Goal: Task Accomplishment & Management: Manage account settings

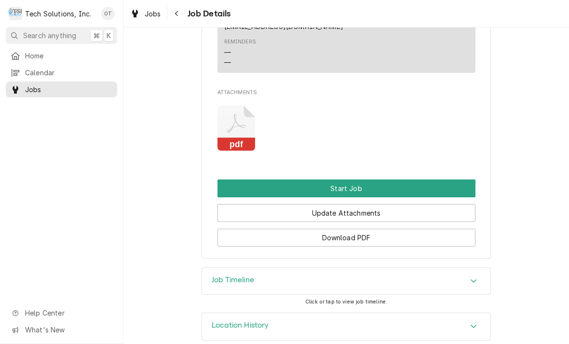
scroll to position [762, 0]
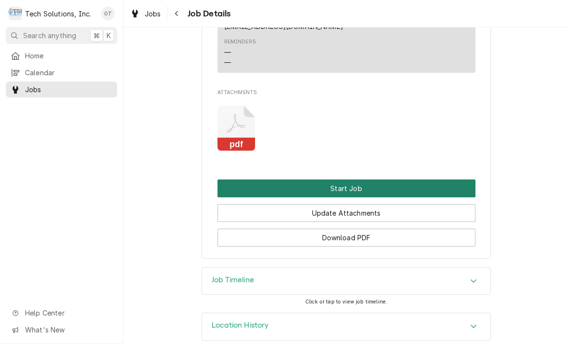
click at [347, 179] on button "Start Job" at bounding box center [346, 188] width 258 height 18
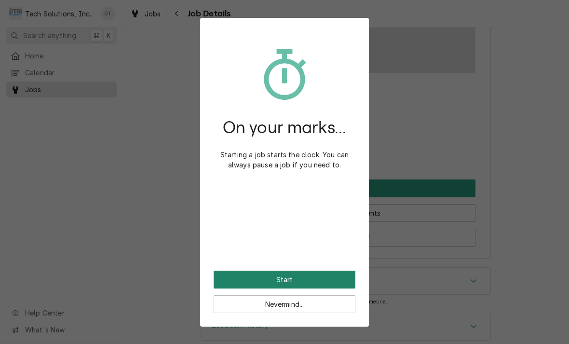
click at [286, 272] on button "Start" at bounding box center [285, 279] width 142 height 18
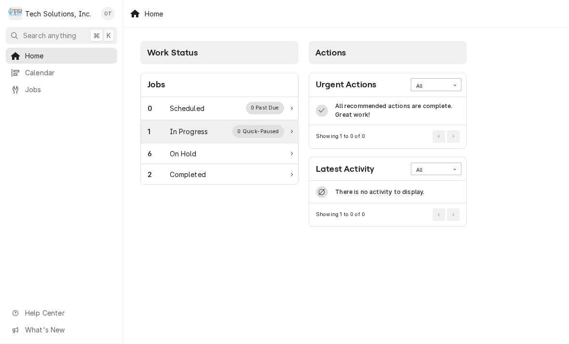
click at [195, 129] on div "In Progress" at bounding box center [189, 131] width 39 height 10
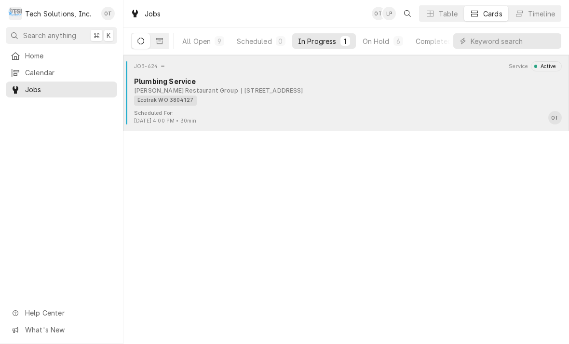
click at [256, 96] on div "Ecotrak WO 3804127" at bounding box center [344, 100] width 421 height 10
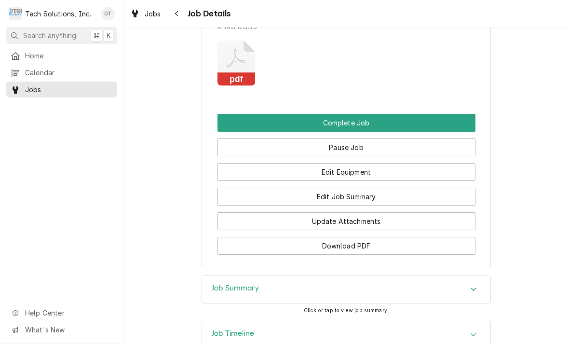
scroll to position [863, 0]
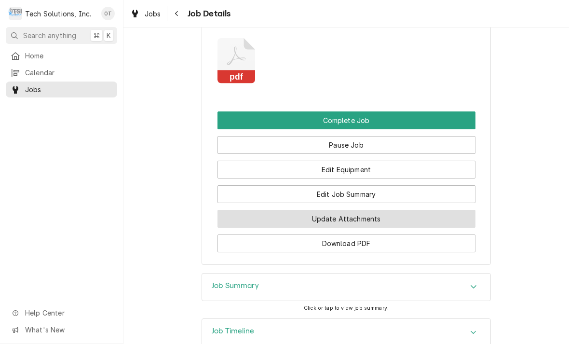
click at [361, 210] on button "Update Attachments" at bounding box center [346, 219] width 258 height 18
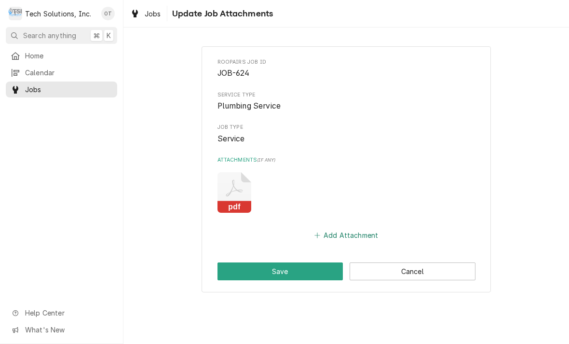
click at [344, 233] on button "Add Attachment" at bounding box center [345, 235] width 67 height 13
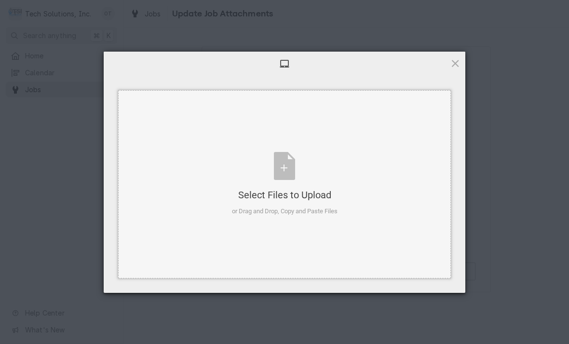
click at [289, 171] on div "Select Files to Upload or Drag and Drop, Copy and Paste Files" at bounding box center [285, 184] width 106 height 64
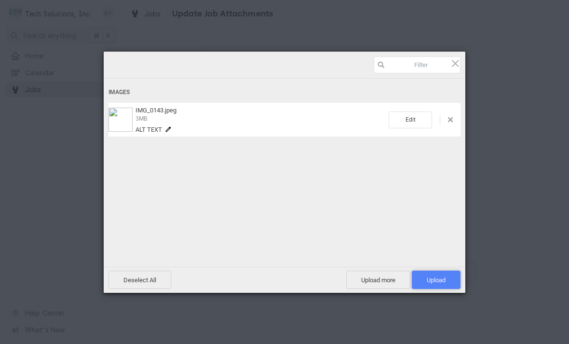
click at [437, 278] on span "Upload 1" at bounding box center [436, 279] width 19 height 7
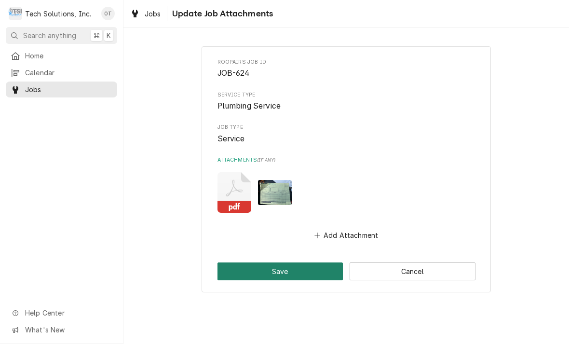
click at [286, 274] on button "Save" at bounding box center [280, 271] width 126 height 18
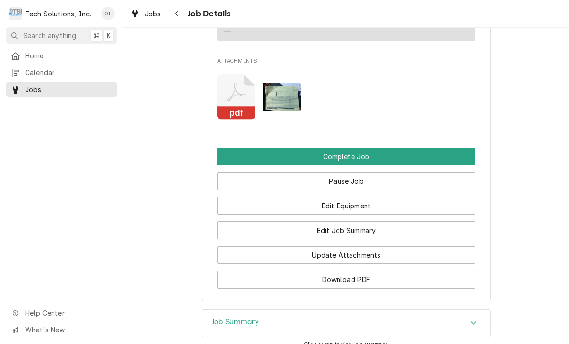
scroll to position [826, 0]
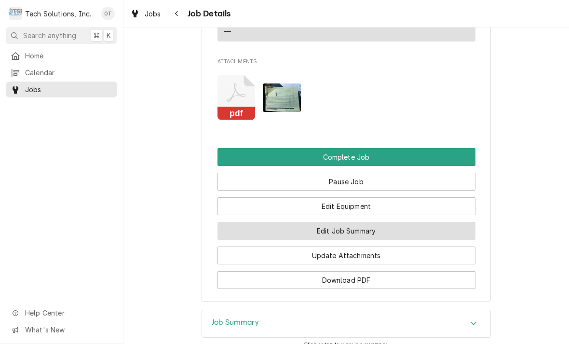
click at [355, 222] on button "Edit Job Summary" at bounding box center [346, 231] width 258 height 18
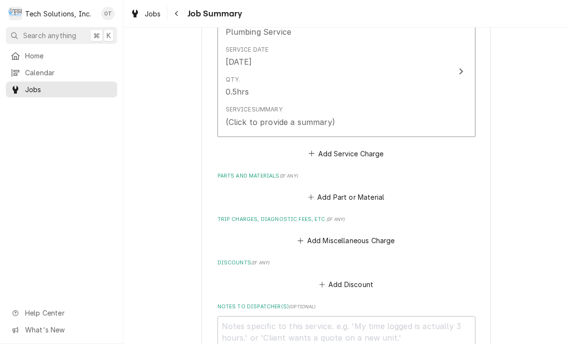
scroll to position [268, 0]
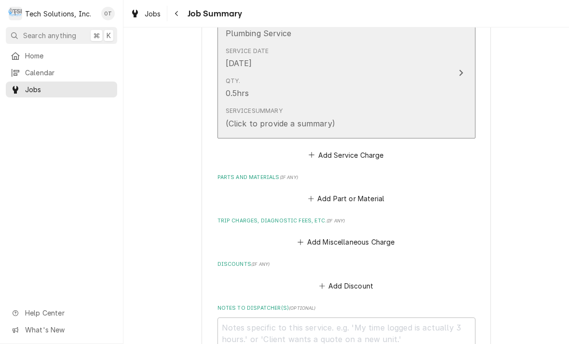
click at [461, 69] on icon "Update Line Item" at bounding box center [461, 73] width 5 height 8
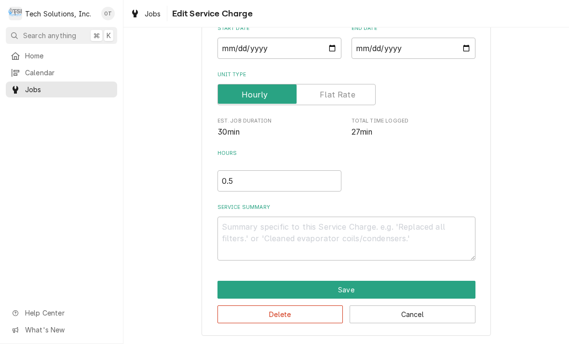
scroll to position [101, 0]
click at [237, 229] on textarea "Service Summary" at bounding box center [346, 238] width 258 height 44
type textarea "x"
type textarea "s"
type textarea "x"
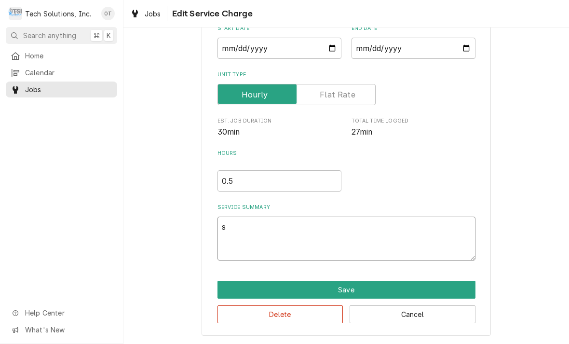
type textarea "sto"
type textarea "x"
type textarea "stopp"
type textarea "x"
type textarea "stopped"
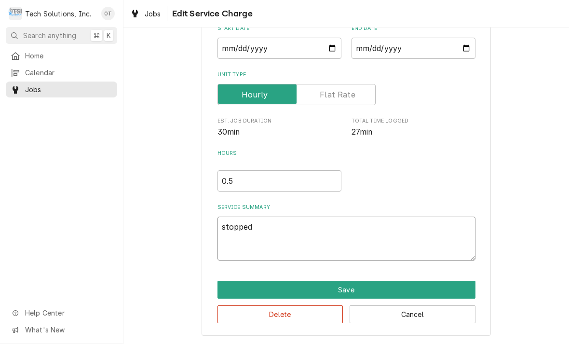
type textarea "x"
type textarea "stopped at Ferr"
type textarea "x"
type textarea "stopped at Ferguson"
type textarea "x"
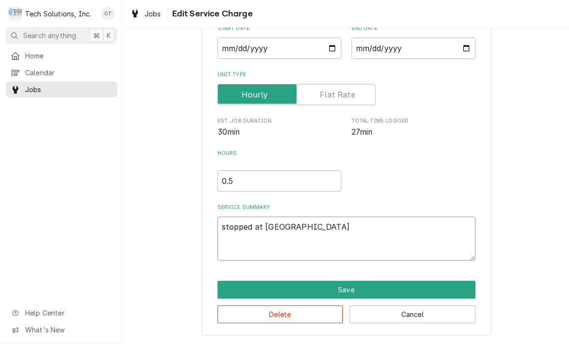
type textarea "stopped at Ferguson’s to"
type textarea "x"
type textarea "stopped at Ferguson’s to pick"
type textarea "x"
type textarea "stopped at Ferguson’s to pick up"
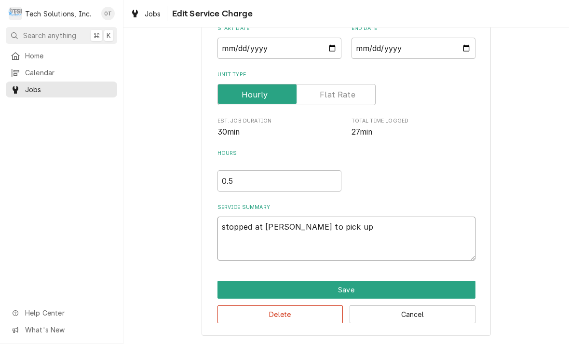
type textarea "x"
type textarea "stopped at Ferguson’s to pick up flush"
type textarea "x"
type textarea "stopped at Ferguson’s to pick up flush valve"
type textarea "x"
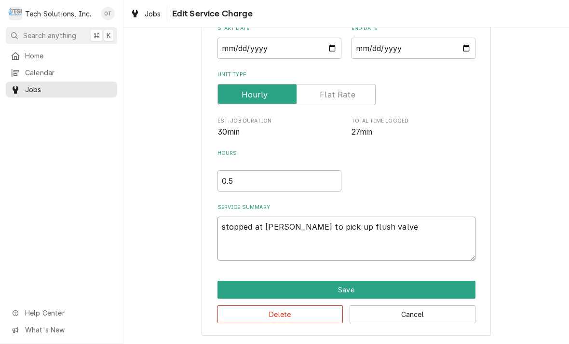
type textarea "Stopped at Ferguson’s to pick up flush valve"
type textarea "x"
type textarea "Stopped at Ferguson’s to pick up flush valve."
type textarea "x"
type textarea "Stopped at Ferguson’s to pick up flush valve."
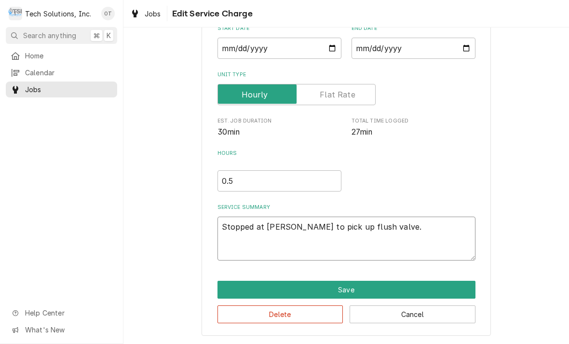
type textarea "x"
type textarea "Stopped at Ferguson’s to pick up flush valve. I"
type textarea "x"
type textarea "Stopped at Ferguson’s to pick up flush valve. Ins"
type textarea "x"
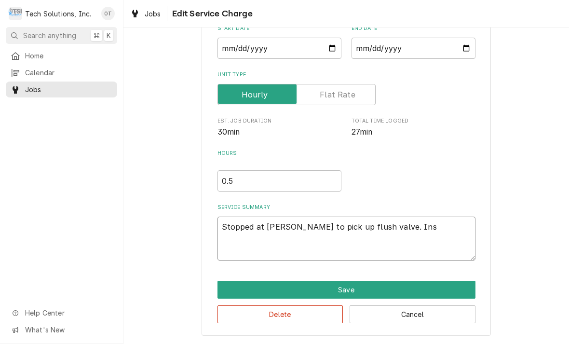
type textarea "Stopped at Ferguson’s to pick up flush valve. Inspe"
type textarea "x"
type textarea "Stopped at Ferguson’s to pick up flush valve. Inspect"
type textarea "x"
type textarea "Stopped at Ferguson’s to pick up flush valve. Inspected"
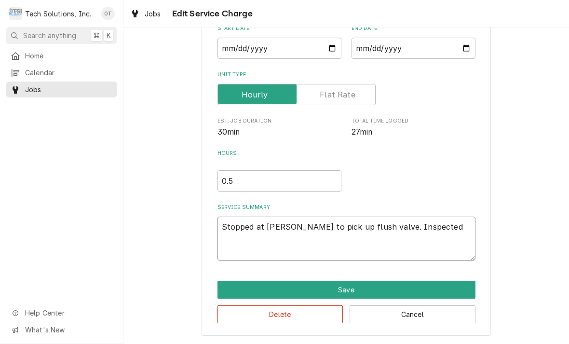
type textarea "x"
type textarea "Stopped at Ferguson’s to pick up flush valve. Inspected men"
type textarea "x"
type textarea "Stopped at Ferguson’s to pick up flush valve. Inspected men’s rest."
type textarea "x"
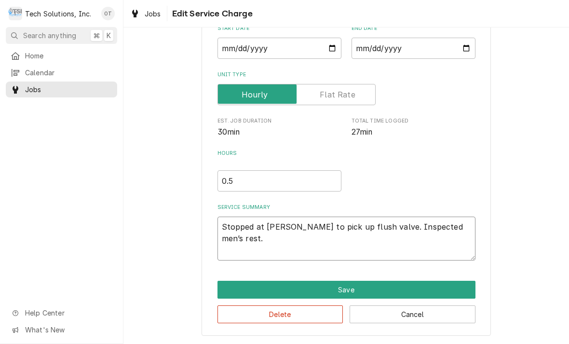
type textarea "Stopped at Ferguson’s to pick up flush valve. Inspected men’s restroom."
type textarea "x"
type textarea "Stopped at Ferguson’s to pick up flush valve. Inspected men’s restroom toilet"
type textarea "x"
type textarea "Stopped at Ferguson’s to pick up flush valve. Inspected men’s restroom toilet f…"
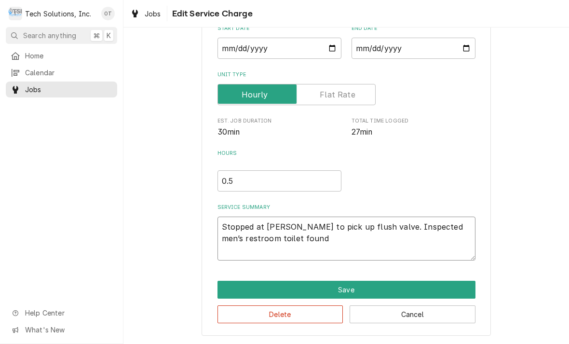
type textarea "x"
type textarea "Stopped at Ferguson’s to pick up flush valve. Inspected men’s restroom toilet f…"
type textarea "x"
type textarea "Stopped at Ferguson’s to pick up flush valve. Inspected men’s restroom toilet f…"
type textarea "x"
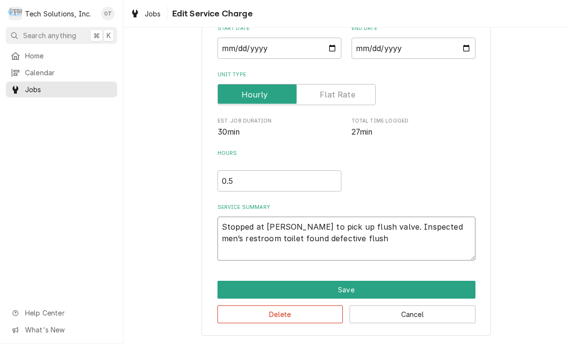
type textarea "Stopped at Ferguson’s to pick up flush valve. Inspected men’s restroom toilet f…"
type textarea "x"
type textarea "Stopped at Ferguson’s to pick up flush valve. Inspected men’s restroom toilet f…"
type textarea "x"
type textarea "Stopped at Ferguson’s to pick up flush valve. Inspected men’s restroom toilet f…"
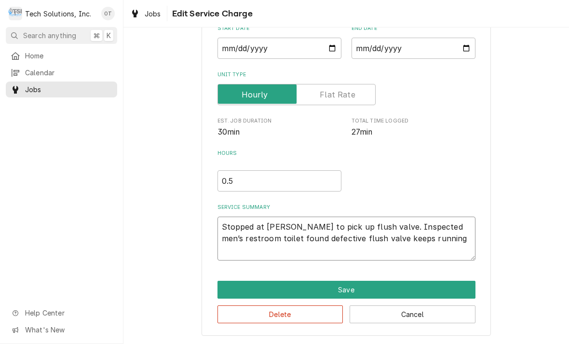
type textarea "x"
type textarea "Stopped at Ferguson’s to pick up flush valve. Inspected men’s restroom toilet f…"
type textarea "x"
type textarea "Stopped at Ferguson’s to pick up flush valve. Inspected men’s restroom toilet f…"
type textarea "x"
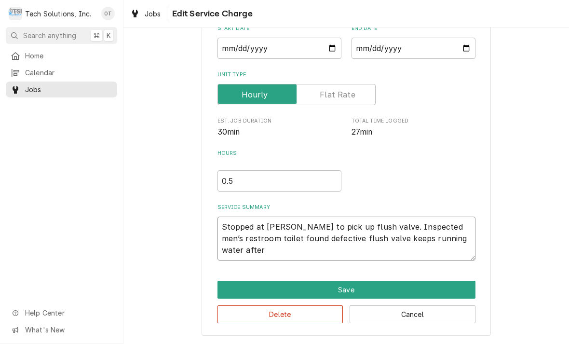
type textarea "Stopped at Ferguson’s to pick up flush valve. Inspected men’s restroom toilet f…"
type textarea "x"
type textarea "Stopped at Ferguson’s to pick up flush valve. Inspected men’s restroom toilet f…"
type textarea "x"
type textarea "Stopped at Ferguson’s to pick up flush valve. Inspected men’s restroom toilet f…"
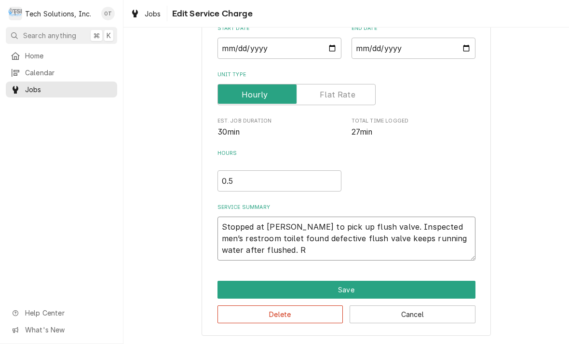
type textarea "x"
type textarea "Stopped at Ferguson’s to pick up flush valve. Inspected men’s restroom toilet f…"
type textarea "x"
type textarea "Stopped at Ferguson’s to pick up flush valve. Inspected men’s restroom toilet f…"
type textarea "x"
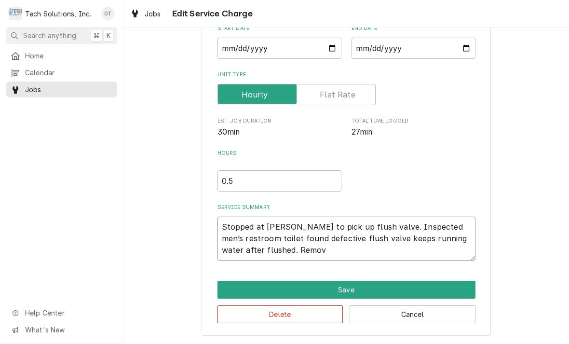
type textarea "Stopped at Ferguson’s to pick up flush valve. Inspected men’s restroom toilet f…"
type textarea "x"
type textarea "Stopped at Ferguson’s to pick up flush valve. Inspected men’s restroom toilet f…"
type textarea "x"
type textarea "Stopped at Ferguson’s to pick up flush valve. Inspected men’s restroom toilet f…"
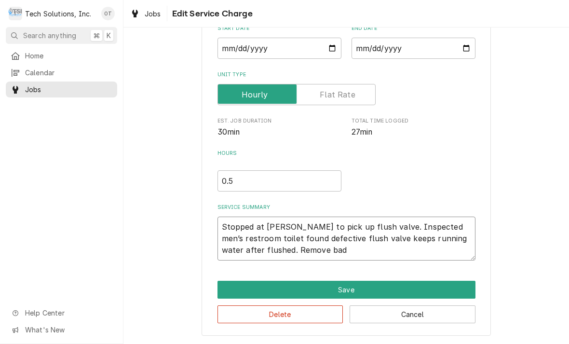
type textarea "x"
type textarea "Stopped at Ferguson’s to pick up flush valve. Inspected men’s restroom toilet f…"
type textarea "x"
type textarea "Stopped at Ferguson’s to pick up flush valve. Inspected men’s restroom toilet f…"
type textarea "x"
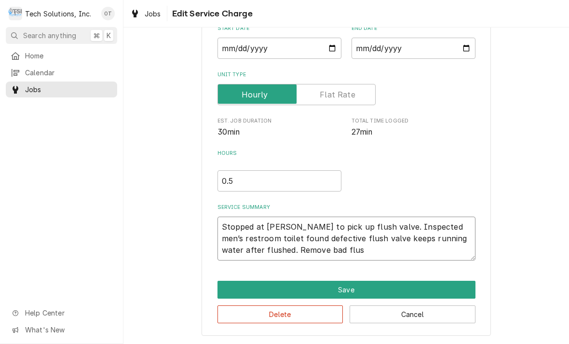
type textarea "Stopped at Ferguson’s to pick up flush valve. Inspected men’s restroom toilet f…"
type textarea "x"
type textarea "Stopped at Ferguson’s to pick up flush valve. Inspected men’s restroom toilet f…"
type textarea "x"
type textarea "Stopped at Ferguson’s to pick up flush valve. Inspected men’s restroom toilet f…"
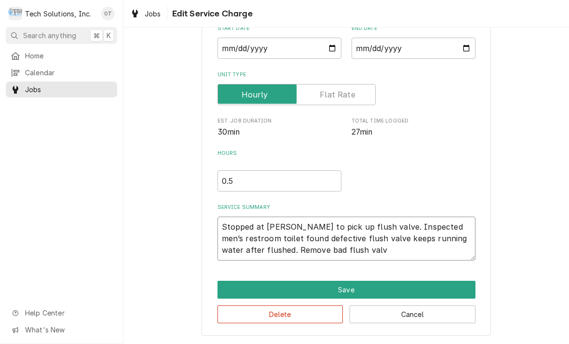
type textarea "x"
type textarea "Stopped at Ferguson’s to pick up flush valve. Inspected men’s restroom toilet f…"
type textarea "x"
type textarea "Stopped at Ferguson’s to pick up flush valve. Inspected men’s restroom toilet f…"
type textarea "x"
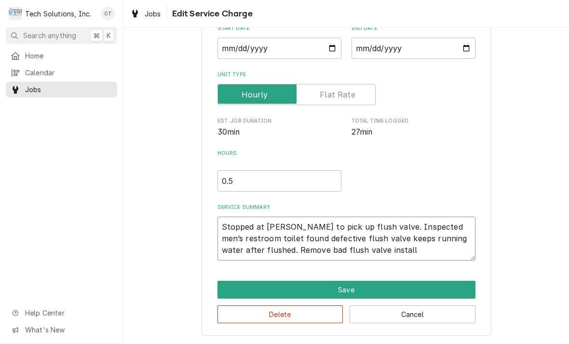
type textarea "Stopped at Ferguson’s to pick up flush valve. Inspected men’s restroom toilet f…"
type textarea "x"
type textarea "Stopped at Ferguson’s to pick up flush valve. Inspected men’s restroom toilet f…"
type textarea "x"
type textarea "Stopped at Ferguson’s to pick up flush valve. Inspected men’s restroom toilet f…"
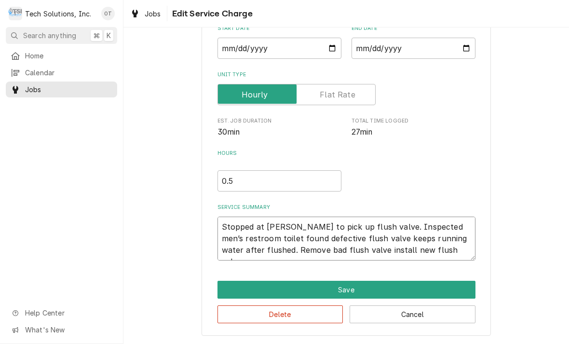
type textarea "x"
type textarea "Stopped at Ferguson’s to pick up flush valve. Inspected men’s restroom toilet f…"
type textarea "x"
type textarea "Stopped at Ferguson’s to pick up flush valve. Inspected men’s restroom toilet f…"
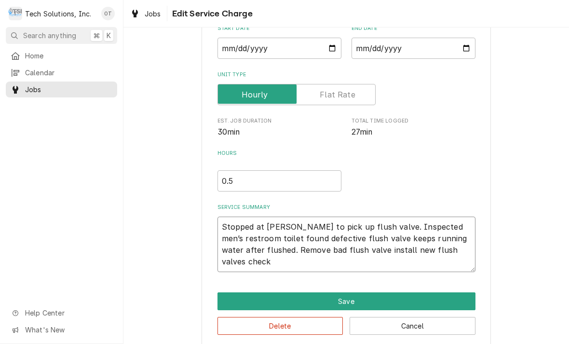
type textarea "x"
type textarea "Stopped at Ferguson’s to pick up flush valve. Inspected men’s restroom toilet f…"
type textarea "x"
type textarea "Stopped at Ferguson’s to pick up flush valve. Inspected men’s restroom toilet f…"
type textarea "x"
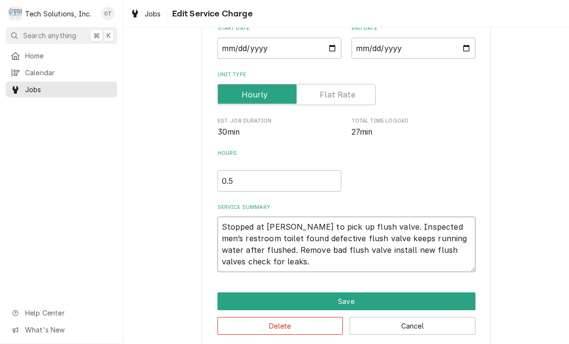
type textarea "Stopped at Ferguson’s to pick up flush valve. Inspected men’s restroom toilet f…"
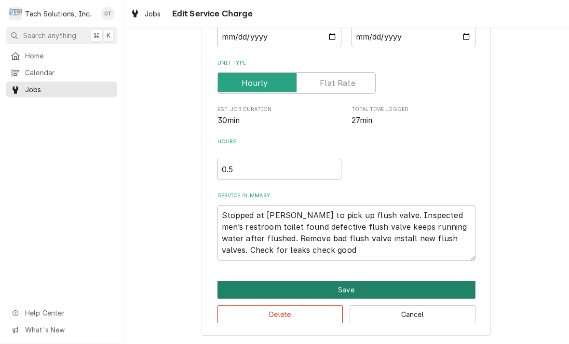
click at [353, 288] on button "Save" at bounding box center [346, 290] width 258 height 18
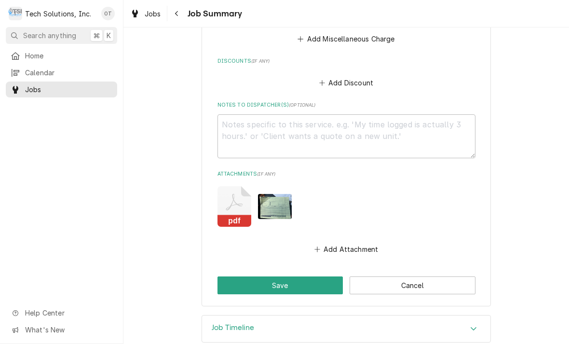
scroll to position [517, 0]
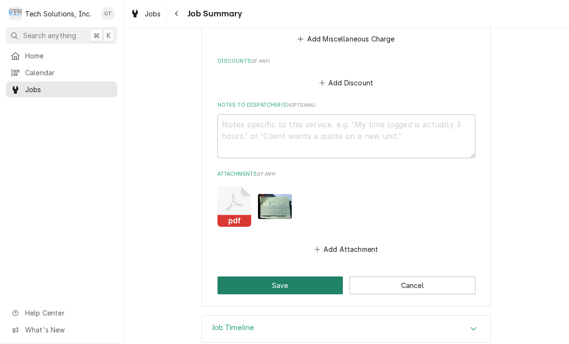
click at [287, 276] on button "Save" at bounding box center [280, 285] width 126 height 18
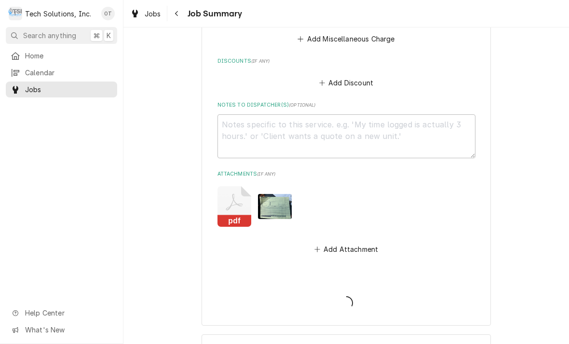
type textarea "x"
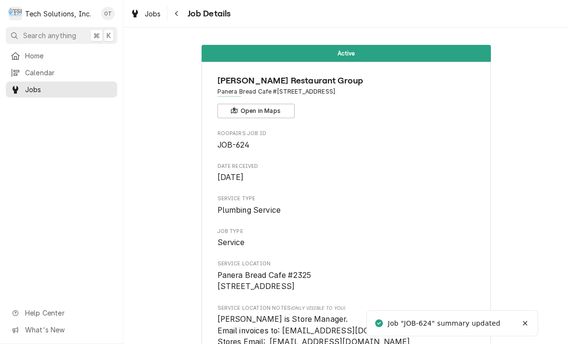
scroll to position [96, 0]
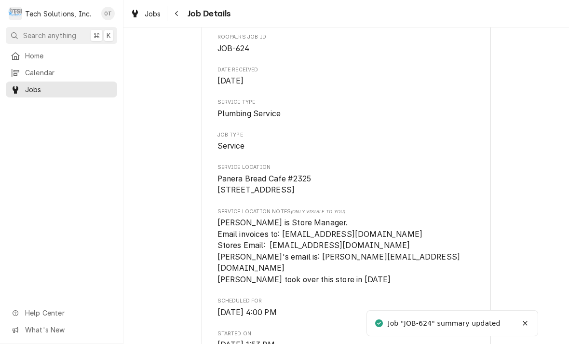
click at [382, 75] on span "[DATE]" at bounding box center [346, 81] width 258 height 12
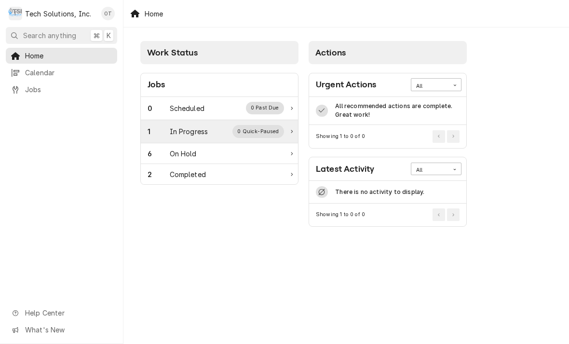
click at [194, 129] on div "In Progress" at bounding box center [189, 131] width 39 height 10
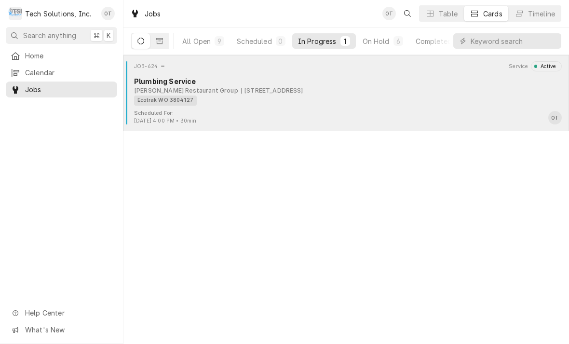
click at [264, 89] on div "[STREET_ADDRESS]" at bounding box center [272, 90] width 62 height 9
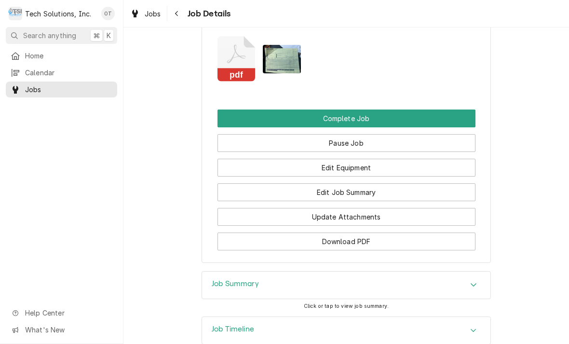
scroll to position [940, 0]
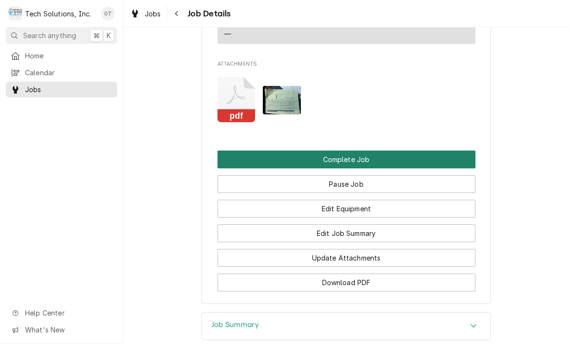
click at [345, 150] on button "Complete Job" at bounding box center [346, 159] width 258 height 18
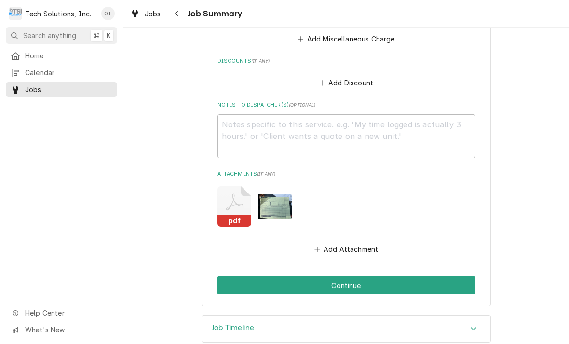
scroll to position [517, 0]
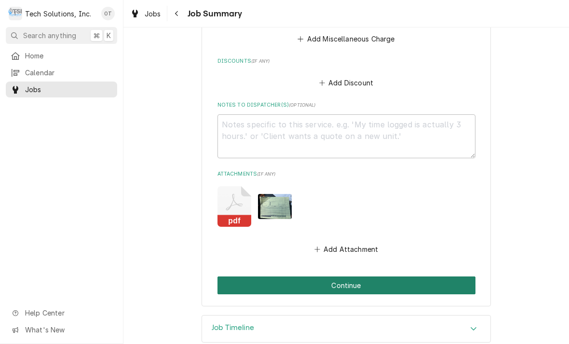
click at [379, 276] on button "Continue" at bounding box center [346, 285] width 258 height 18
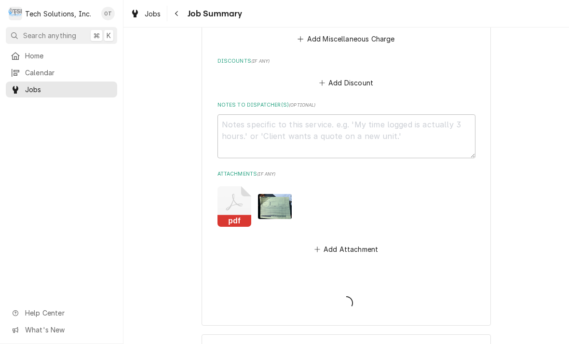
type textarea "x"
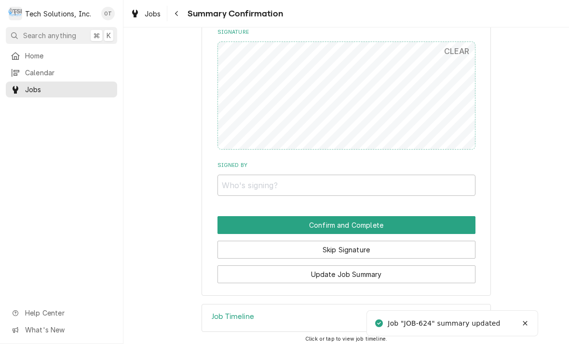
scroll to position [578, 0]
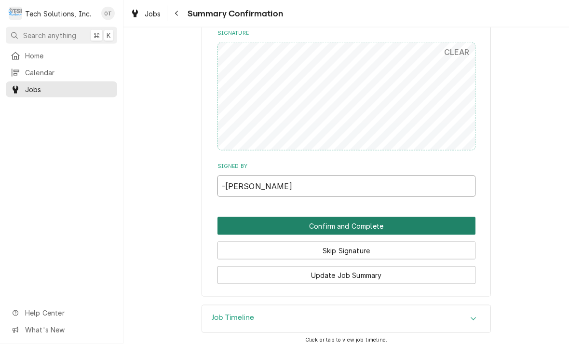
type input "-[PERSON_NAME]"
click at [345, 217] on button "Confirm and Complete" at bounding box center [346, 226] width 258 height 18
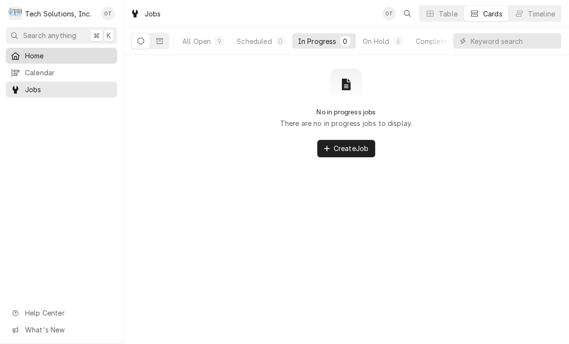
click at [38, 48] on link "Home" at bounding box center [61, 56] width 111 height 16
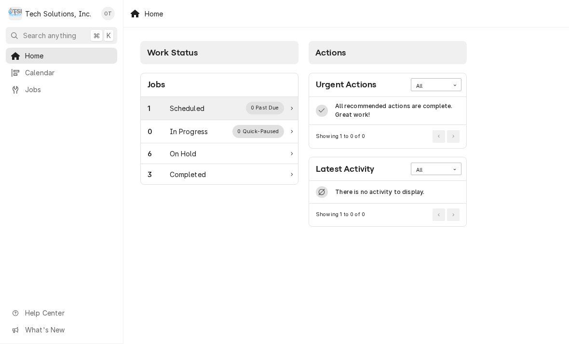
click at [191, 108] on div "Scheduled" at bounding box center [187, 108] width 35 height 10
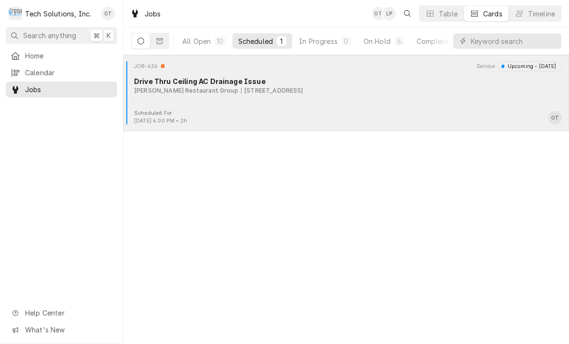
click at [291, 96] on div "JOB-626 Service Upcoming - [DATE] Drive Thru Ceiling AC Drainage Issue [PERSON_…" at bounding box center [346, 85] width 438 height 48
click at [295, 95] on div "JOB-626 Service Upcoming - Today Drive Thru Ceiling AC Drainage Issue Flynn Res…" at bounding box center [346, 85] width 438 height 48
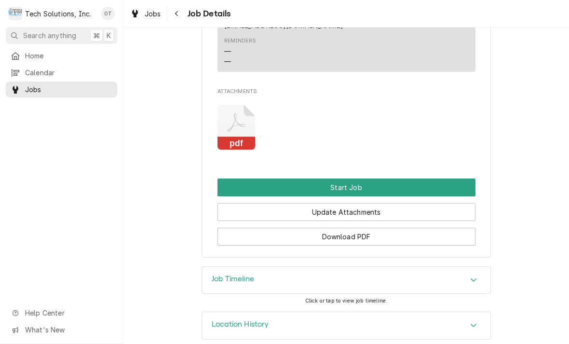
scroll to position [771, 0]
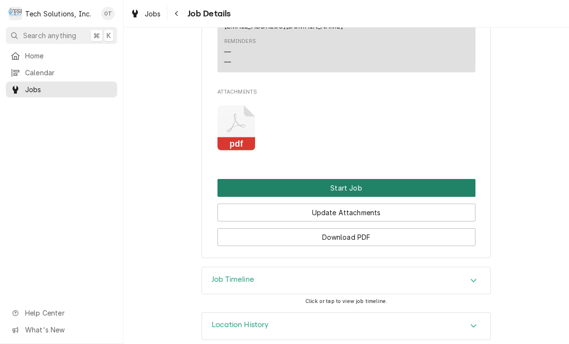
click at [350, 179] on button "Start Job" at bounding box center [346, 188] width 258 height 18
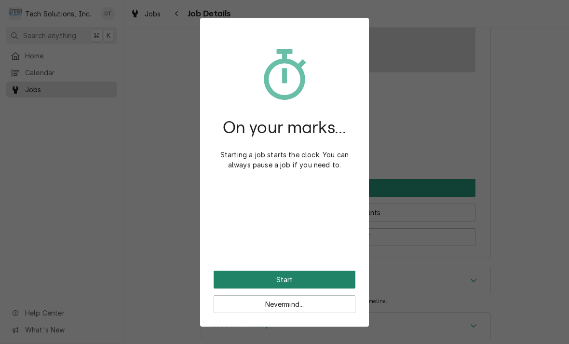
click at [287, 272] on button "Start" at bounding box center [285, 279] width 142 height 18
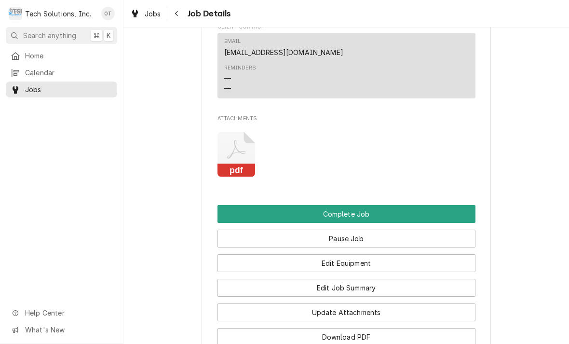
scroll to position [785, 0]
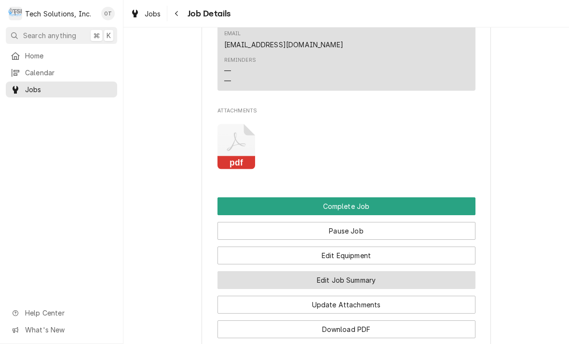
click at [340, 271] on button "Edit Job Summary" at bounding box center [346, 280] width 258 height 18
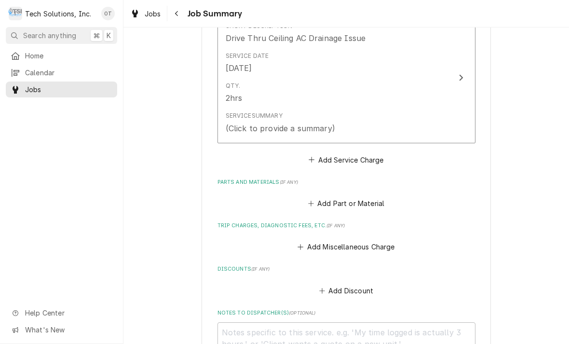
scroll to position [265, 0]
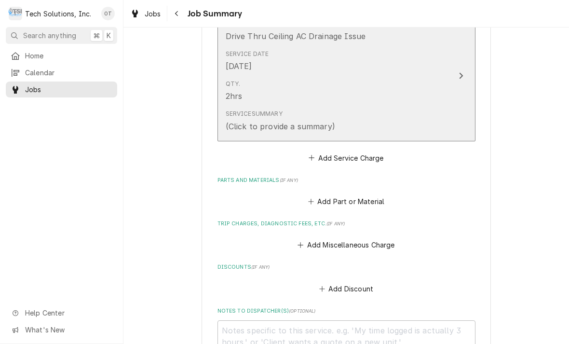
click at [457, 70] on div "Update Line Item" at bounding box center [461, 76] width 13 height 12
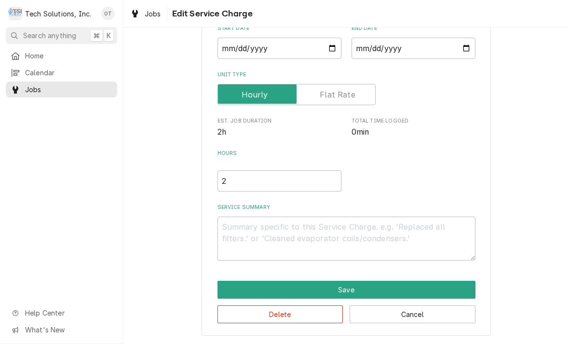
scroll to position [101, 0]
click at [474, 258] on textarea "Service Summary" at bounding box center [346, 238] width 258 height 44
type textarea "x"
type textarea "Ac"
type textarea "x"
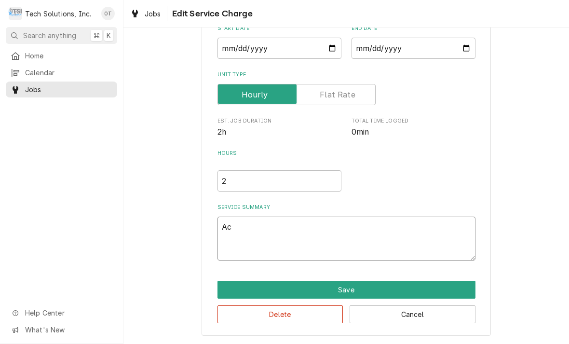
type textarea "Actu"
type textarea "x"
type textarea "Actual"
type textarea "x"
type textarea "Actual start time"
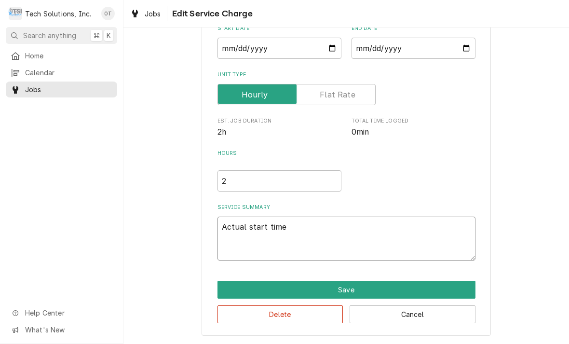
type textarea "x"
type textarea "Actual start time was"
type textarea "x"
type textarea "Actual start time was two"
type textarea "x"
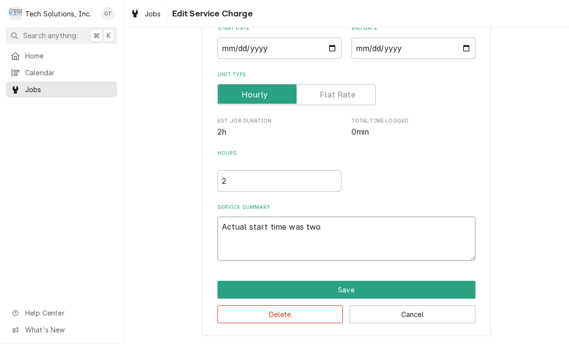
type textarea "Actual start time was 240"
type textarea "x"
type textarea "Actual start time was 246"
type textarea "x"
type textarea "Actual start time was 2:46 PM"
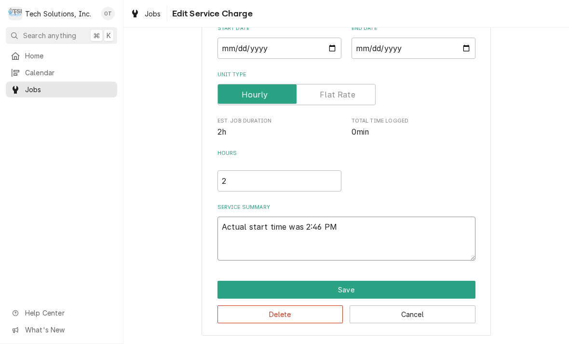
type textarea "x"
type textarea "Actual"
type textarea "x"
type textarea "Actual start time was 2:46 PM"
type textarea "x"
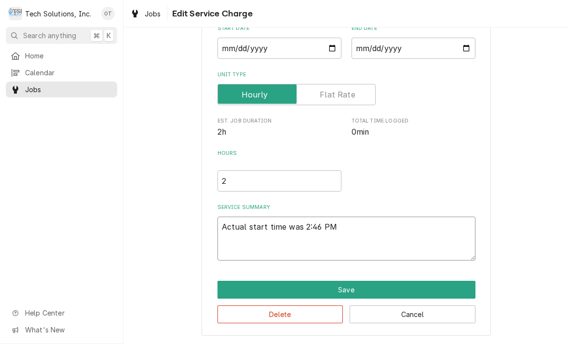
type textarea "Actual start time was 2:46 PM."
type textarea "x"
type textarea "Actual start time was 2:46 PM."
type textarea "x"
type textarea "Actual start time was 2:46 PM. Tr"
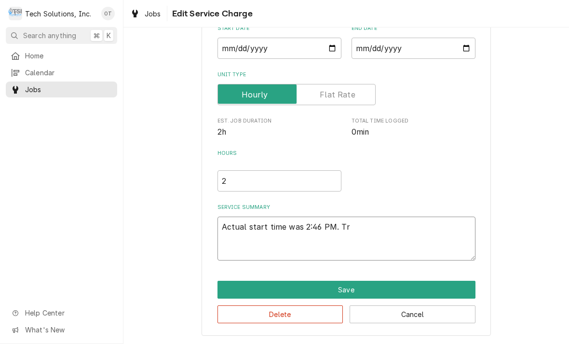
type textarea "x"
type textarea "Actual start time was 2:46 PM. Trou"
type textarea "x"
type textarea "Actual start time was 2:46 PM. Troubl"
type textarea "x"
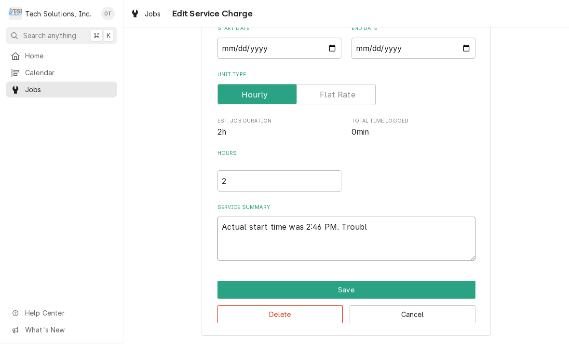
type textarea "Actual start time was 2:46 PM. Trouble"
type textarea "x"
type textarea "Actual start time was 2:46 PM. Troubleshoot unit."
type textarea "x"
type textarea "Actual start time was 2:46 PM. Troubleshoot unit given"
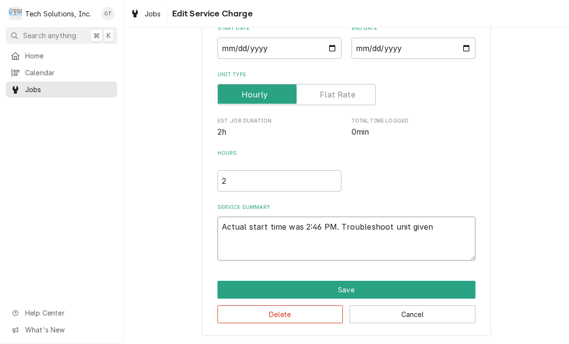
type textarea "x"
type textarea "Actual start time was 2:46 PM. Troubleshoot unit given a."
type textarea "x"
type textarea "Actual start time was 2:46 PM. Troubleshoot unit given a higher"
type textarea "x"
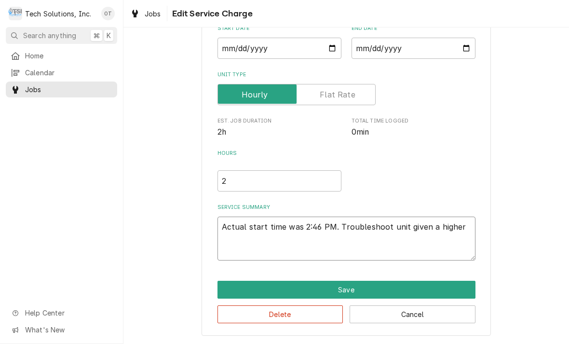
type textarea "Actual start time was 2:46 PM. Troubleshoot unit given a higher humidity"
type textarea "x"
type textarea "Actual start time was 2:46 PM. Troubleshoot unit given a higher humidity error"
type textarea "x"
type textarea "Actual start time was 2:46 PM. Troubleshoot unit given a higher humidity error."
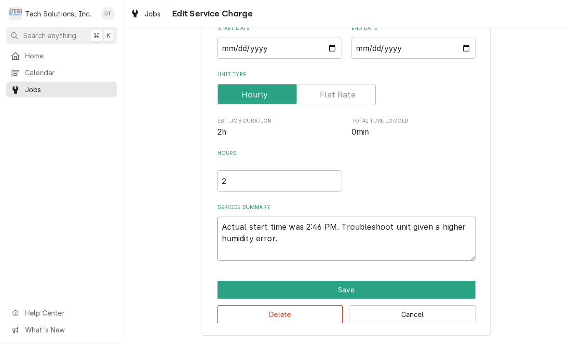
type textarea "x"
type textarea "Actual start time was 2:46 PM. Troubleshoot unit given a higher humidity error …"
type textarea "x"
type textarea "Actual start time was 2:46 PM. Troubleshoot unit given a higher humidity error …"
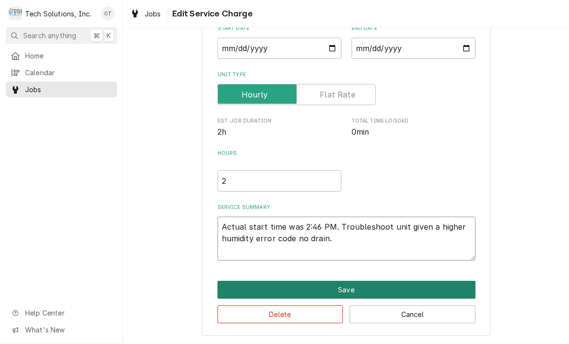
click at [369, 286] on button "Save" at bounding box center [346, 290] width 258 height 18
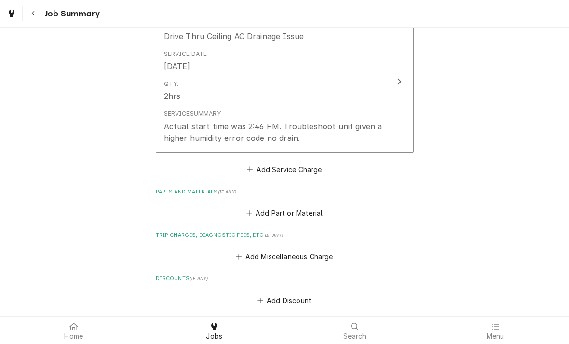
type textarea "x"
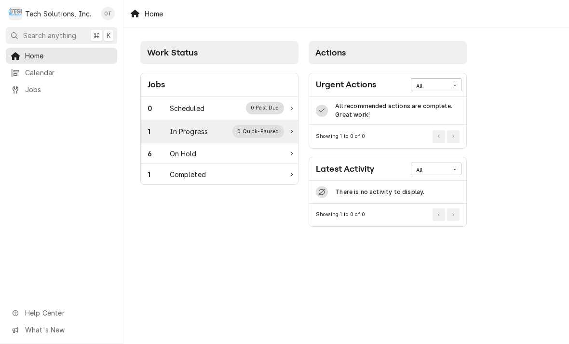
click at [197, 129] on div "In Progress" at bounding box center [189, 131] width 39 height 10
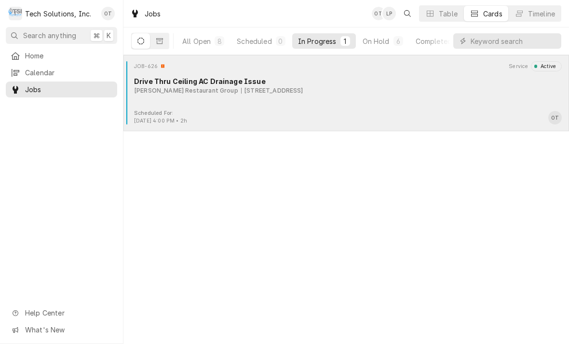
click at [243, 94] on div "[STREET_ADDRESS]" at bounding box center [272, 90] width 62 height 9
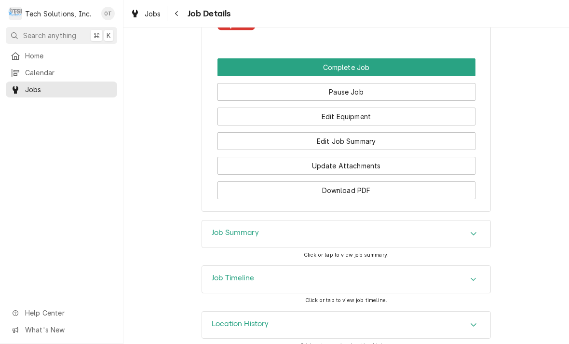
scroll to position [923, 0]
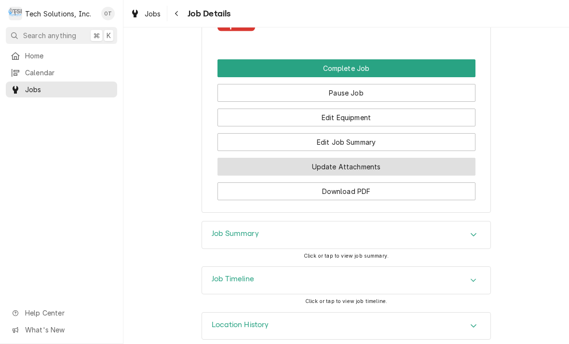
click at [339, 158] on button "Update Attachments" at bounding box center [346, 167] width 258 height 18
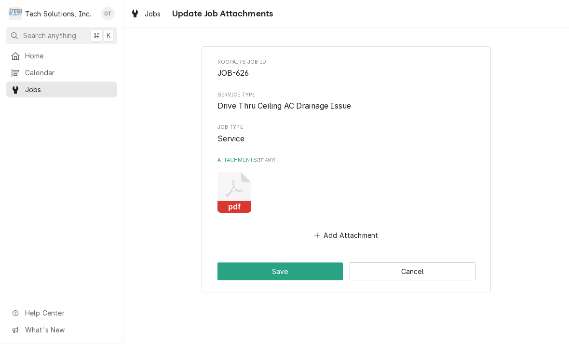
click at [339, 156] on label "Attachments ( if any )" at bounding box center [346, 160] width 258 height 8
click at [358, 229] on button "Add Attachment" at bounding box center [345, 235] width 67 height 13
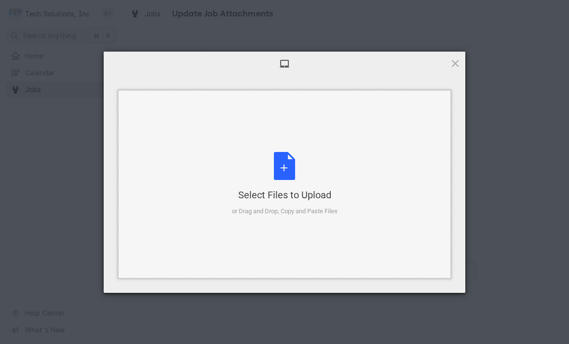
click at [294, 162] on div "Select Files to Upload or Drag and Drop, Copy and Paste Files" at bounding box center [285, 184] width 106 height 64
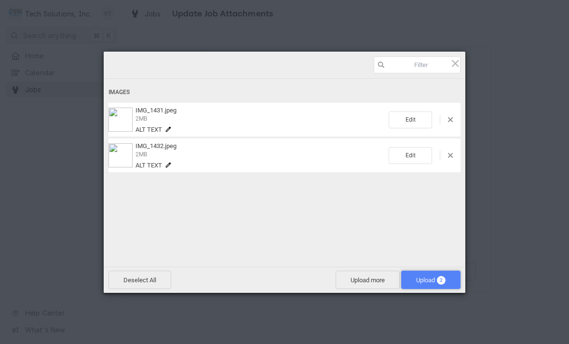
click at [425, 280] on span "Upload 2" at bounding box center [430, 279] width 29 height 7
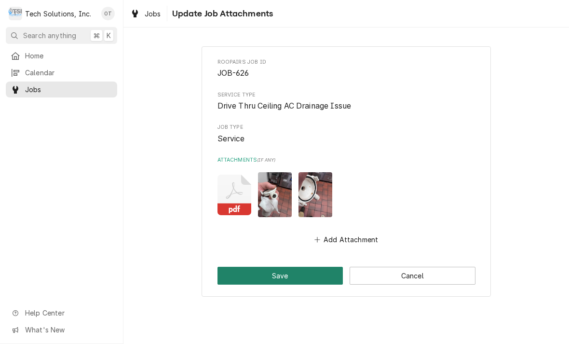
click at [293, 268] on button "Save" at bounding box center [280, 276] width 126 height 18
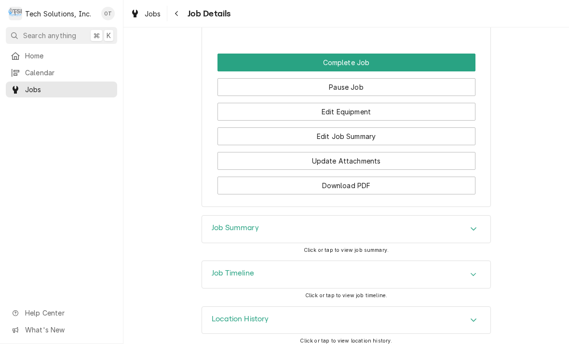
scroll to position [928, 0]
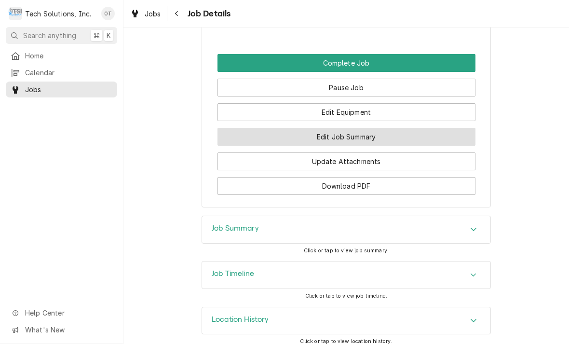
click at [353, 128] on button "Edit Job Summary" at bounding box center [346, 137] width 258 height 18
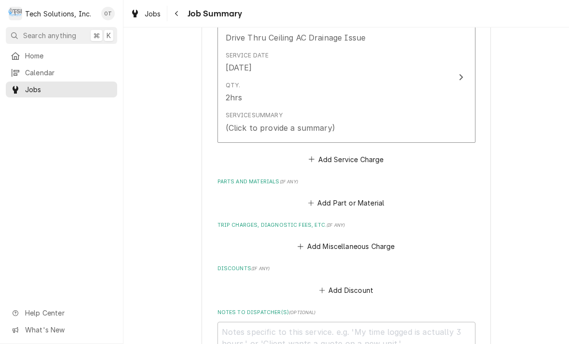
scroll to position [263, 0]
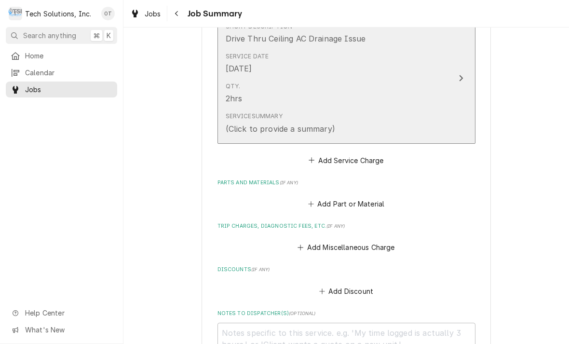
click at [459, 74] on icon "Update Line Item" at bounding box center [461, 78] width 5 height 8
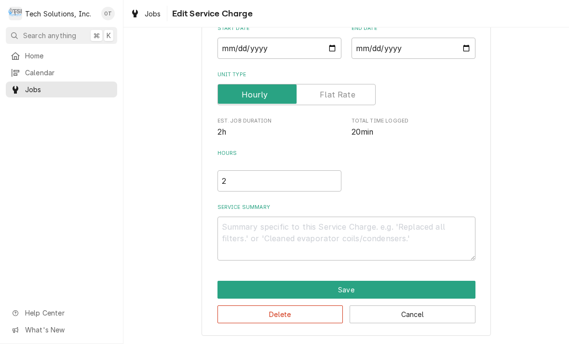
scroll to position [101, 0]
click at [244, 224] on textarea "Service Summary" at bounding box center [346, 238] width 258 height 44
type textarea "x"
type textarea "Ac"
type textarea "x"
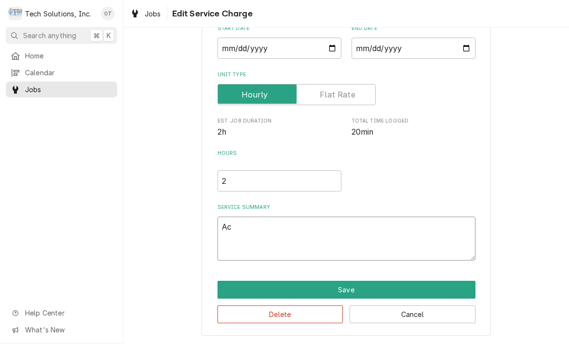
type textarea "Actu"
type textarea "x"
type textarea "Actual"
type textarea "x"
type textarea "Actual start time"
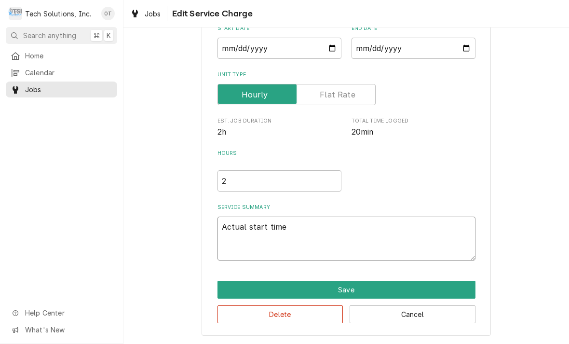
type textarea "x"
type textarea "Actual start time two"
type textarea "x"
type textarea "Actual start time 240"
type textarea "x"
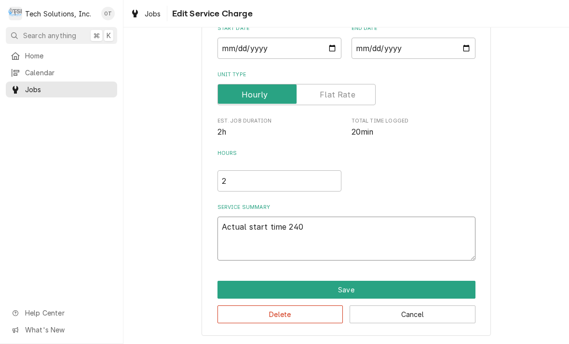
type textarea "Actual start time 2:46 PM"
type textarea "x"
type textarea "Actual start time 2:46 PM."
type textarea "x"
type textarea "Actual start time 2:46 PM."
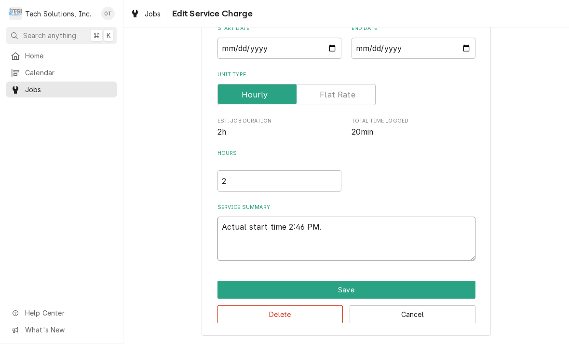
type textarea "x"
type textarea "Actual start time 2:46 PM. Se"
type textarea "x"
type textarea "Actual start time 2:46 PM. Set"
type textarea "x"
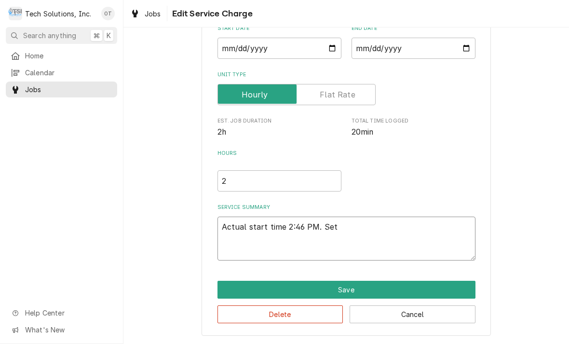
type textarea "Actual start time 2:46 PM. Set up"
type textarea "x"
type textarea "Actual start time 2:46 PM. Set up ladder."
type textarea "x"
type textarea "Actual start time 2:46 PM. Set up ladder disconnect"
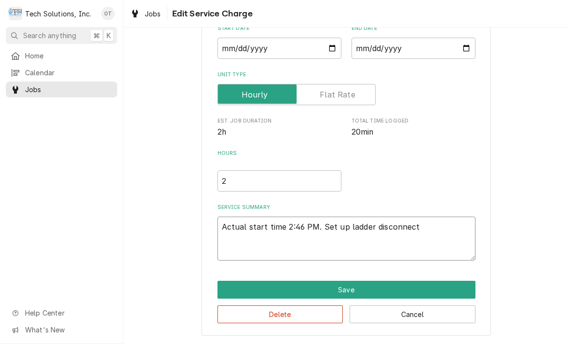
type textarea "x"
type textarea "Actual start time 2:46 PM. Set up ladder disconnect power"
type textarea "x"
type textarea "Actual start time 2:46 PM. Set up ladder disconnect power off"
type textarea "x"
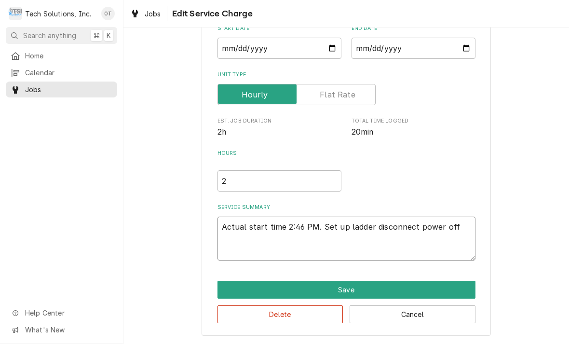
type textarea "Actual start time 2:46 PM. Set up ladder disconnect, power off unit."
type textarea "x"
type textarea "Actual start time 2:46 PM. Set up ladder disconnect, power off unit disassemble"
type textarea "x"
type textarea "Actual start time 2:46 PM. Set up ladder disconnect, power off unit disassemble."
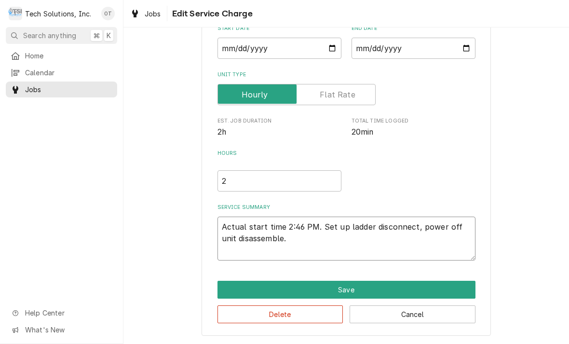
type textarea "x"
type textarea "Actual start time 2:46 PM. Set up ladder disconnect, power off unit disassemble…"
type textarea "x"
type textarea "Actual start time 2:46 PM. Set up ladder disconnect power off unit disassemble …"
type textarea "x"
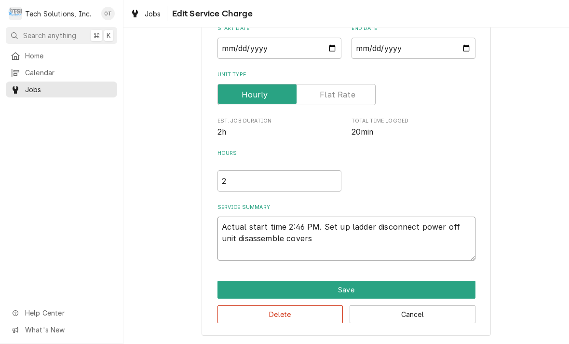
type textarea "Actual start time 2:46 PM. Set up ladder disconnect power off unit disassemble …"
type textarea "x"
type textarea "Actual start time 2:46 PM. Set up ladder disconnect power off unit disassemble …"
type textarea "x"
type textarea "Actual start time 2:46 PM. Set up ladder disconnect power off unit disassemble …"
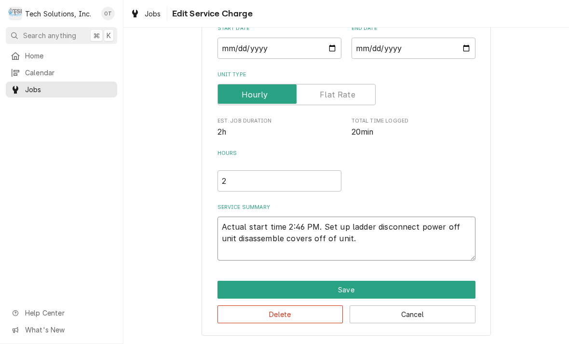
type textarea "x"
type textarea "Actual start time 2:46 PM. Set up ladder disconnect power off unit disassemble …"
type textarea "x"
type textarea "Actual start time 2:46 PM. Set up ladder disconnect power off unit disassemble …"
type textarea "x"
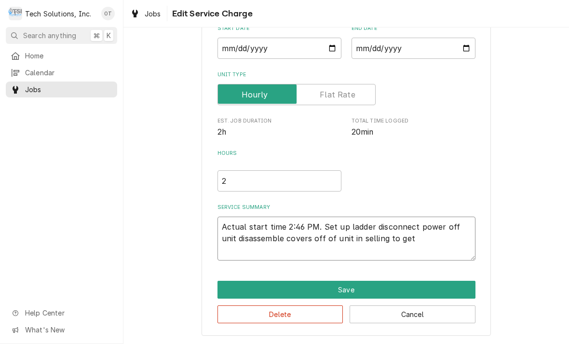
type textarea "Actual start time 2:46 PM. Set up ladder disconnect power off unit disassemble …"
type textarea "x"
type textarea "Actual start time 2:46 PM. Set up ladder disconnect power off unit. Disassemble…"
type textarea "x"
type textarea "Actual start time 2:46 PM. Set up ladder disconnect power off unit. Disassemble…"
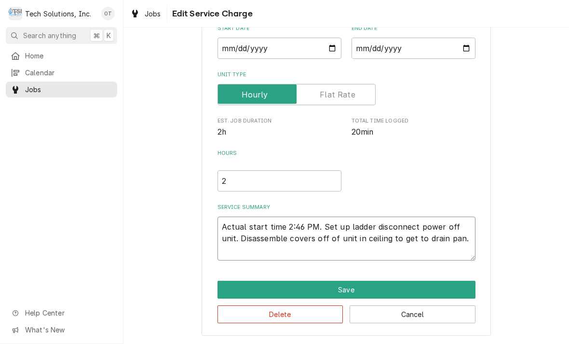
type textarea "x"
type textarea "Actual start time 2:46 PM. Set up ladder disconnect power off unit. Disassemble…"
type textarea "x"
type textarea "Actual start time 2:46 PM. Set up ladder disconnect power off unit. Disassemble…"
type textarea "x"
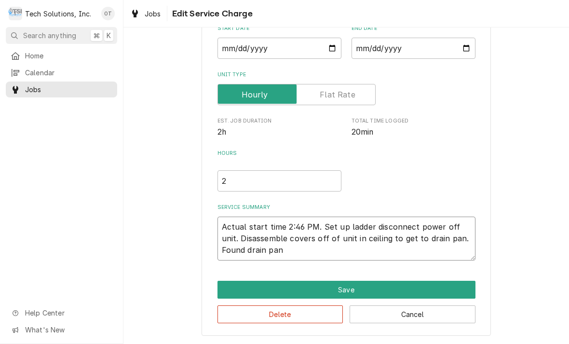
type textarea "Actual start time 2:46 PM. Set up ladder disconnect power off unit. Disassemble…"
type textarea "x"
type textarea "Actual start time 2:46 PM. Set up ladder disconnect power off unit. Disassemble…"
type textarea "x"
type textarea "Actual start time 2:46 PM. Set up ladder disconnect power off unit. Disassemble…"
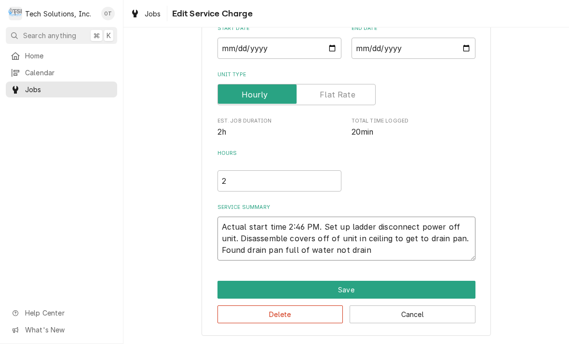
type textarea "x"
type textarea "Actual start time 2:46 PM. Set up ladder disconnect power off unit. Disassemble…"
type textarea "x"
type textarea "Actual start time 2:46 PM. Set up ladder disconnect power off unit. Disassemble…"
type textarea "x"
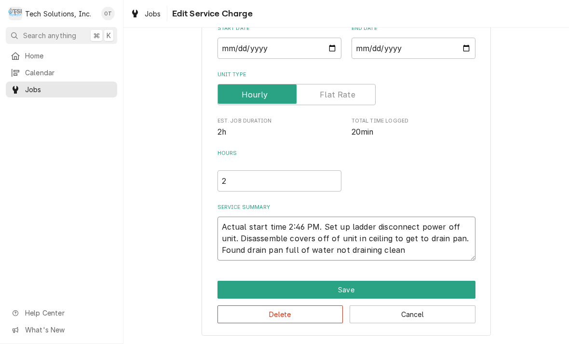
type textarea "Actual start time 2:46 PM. Set up ladder disconnect power off unit. Disassemble…"
type textarea "x"
type textarea "Actual start time 2:46 PM. Set up ladder disconnect power off unit. Disassemble…"
type textarea "x"
type textarea "Actual start time 2:46 PM. Set up ladder disconnect power off unit. Disassemble…"
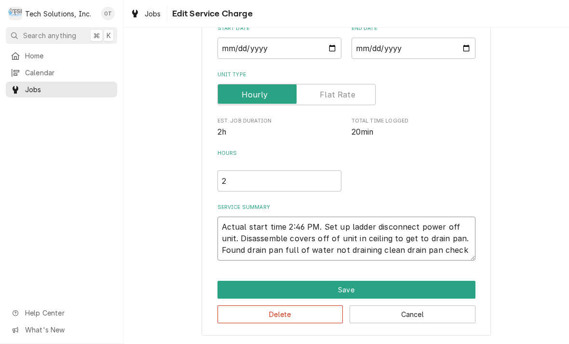
type textarea "x"
type textarea "Actual start time 2:46 PM. Set up ladder disconnect power off unit. Disassemble…"
type textarea "x"
type textarea "Actual start time 2:46 PM. Set up ladder disconnect power off unit. Disassemble…"
type textarea "x"
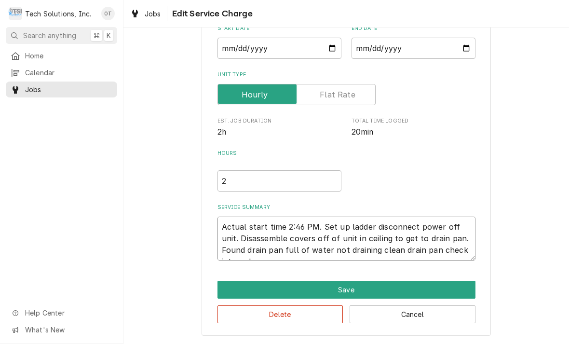
type textarea "Actual start time 2:46 PM. Set up ladder disconnect power off unit. Disassemble…"
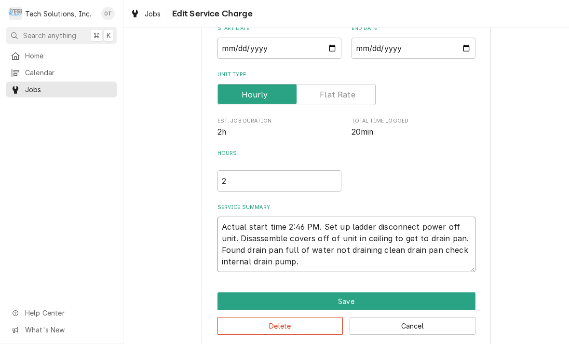
type textarea "x"
type textarea "Actual start time 2:46 PM. Set up ladder disconnect power off unit. Disassemble…"
type textarea "x"
type textarea "Actual start time 2:46 PM. Set up ladder disconnect power off unit. Disassemble…"
type textarea "x"
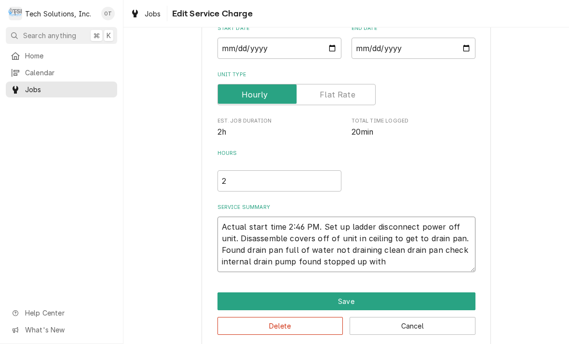
type textarea "Actual start time 2:46 PM. Set up ladder disconnect power off unit. Disassemble…"
type textarea "x"
type textarea "Actual start time 2:46 PM. Set up ladder disconnect power off unit. Disassemble…"
type textarea "x"
type textarea "Actual start time 2:46 PM. Set up ladder disconnect power off unit. Disassemble…"
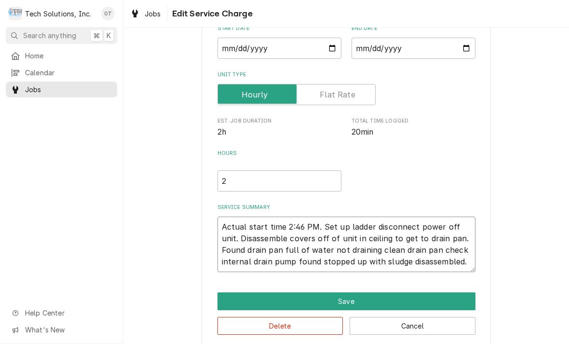
type textarea "x"
type textarea "Actual start time 2:46 PM. Set up ladder disconnect power off unit. Disassemble…"
type textarea "x"
type textarea "Actual start time 2:46 PM. Set up ladder disconnect power off unit. Disassemble…"
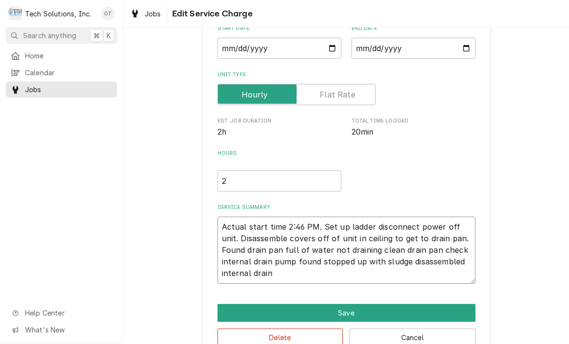
type textarea "x"
type textarea "Actual start time 2:46 PM. Set up ladder disconnect power off unit. Disassemble…"
type textarea "x"
type textarea "Actual start time 2:46 PM. Set up ladder disconnect power off unit. Disassemble…"
type textarea "x"
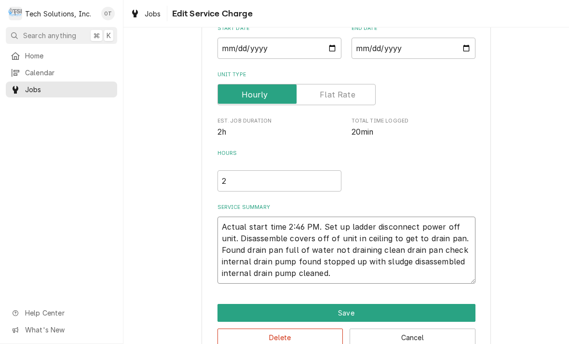
type textarea "Actual start time 2:46 PM. Set up ladder disconnect power off unit. Disassemble…"
type textarea "x"
type textarea "Actual start time 2:46 PM. Set up ladder disconnect power off unit. Disassemble…"
type textarea "x"
type textarea "Actual start time 2:46 PM. Set up ladder disconnect power off unit. Disassemble…"
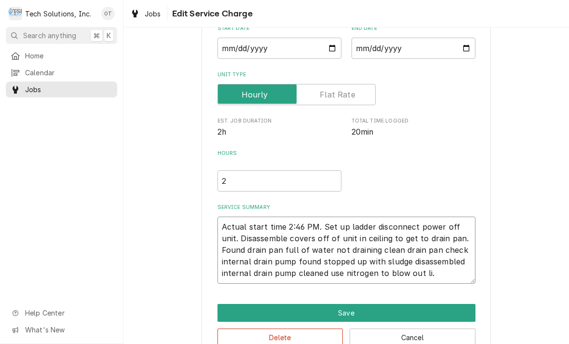
type textarea "x"
type textarea "Actual start time 2:46 PM. Set up ladder disconnect power off unit. Disassemble…"
type textarea "x"
type textarea "Actual start time 2:46 PM. Set up ladder disconnect power off unit. Disassemble…"
type textarea "x"
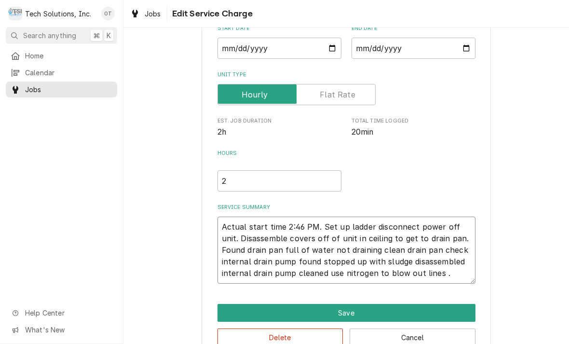
type textarea "Actual start time 2:46 PM. Set up ladder disconnect power off unit. Disassemble…"
type textarea "x"
type textarea "Actual start time 2:46 PM. Set up ladder disconnect power off unit. Disassemble…"
type textarea "x"
type textarea "Actual start time 2:46 PM. Set up ladder disconnect power off unit. Disassemble…"
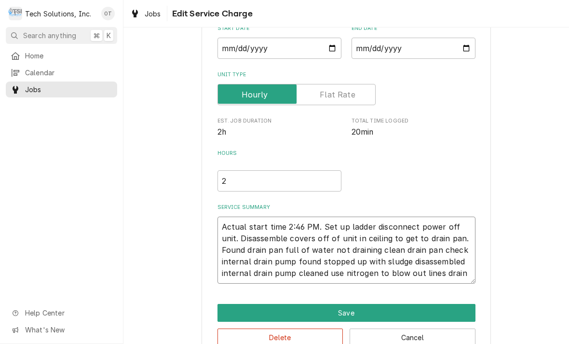
type textarea "x"
type textarea "Actual start time 2:46 PM. Set up ladder disconnect power off unit. Disassemble…"
type textarea "x"
type textarea "Actual start time 2:46 PM. Set"
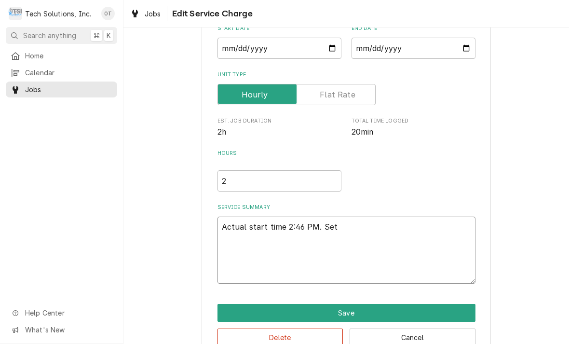
type textarea "x"
type textarea "Actual start time 2:46 PM. Set up ladder disconnect power off unit. Disassemble…"
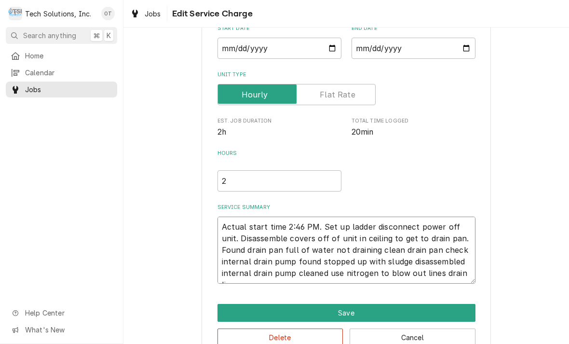
type textarea "x"
type textarea "Actual start time 2:46 PM. Set up ladder disconnect power off unit. Disassemble…"
type textarea "x"
type textarea "Actual start time 2:46 PM. Set up ladder disconnect power off unit. Disassemble…"
type textarea "x"
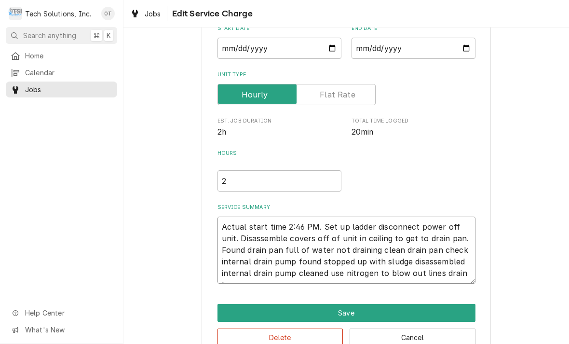
type textarea "Actual start time 2:46 PM. Set up ladder disconnect power off unit. Disassemble…"
type textarea "x"
type textarea "Actual start time 2:46 PM. Set up ladder disconnect power off unit. Disassemble…"
type textarea "x"
type textarea "Actual start time 2:46 PM. Set up ladder disconnect power off unit. Disassemble…"
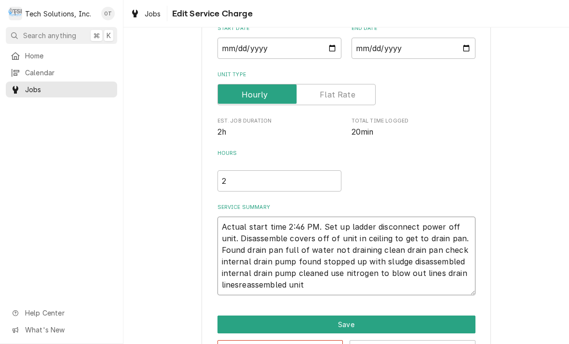
type textarea "x"
type textarea "Actual start time 2:46 PM. Set up ladder disconnect power off unit. Disassemble…"
type textarea "x"
type textarea "Actual start time 2:46 PM. Set up ladder disconnect power off unit. Disassemble…"
type textarea "x"
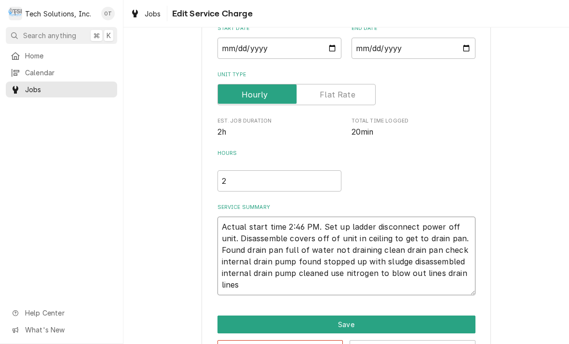
type textarea "Actual start time 2:46 PM. Set up ladder disconnect power off unit. Disassemble…"
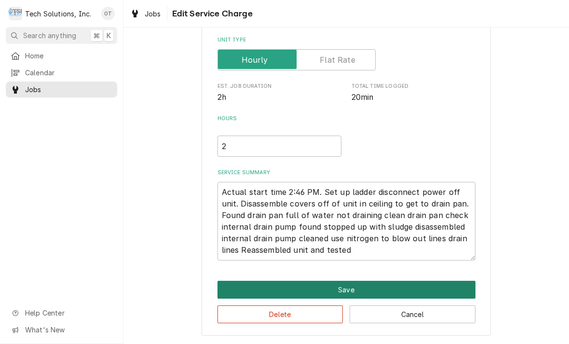
click at [351, 283] on button "Save" at bounding box center [346, 290] width 258 height 18
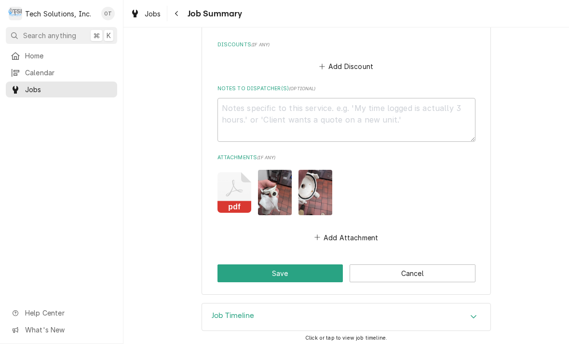
scroll to position [556, 0]
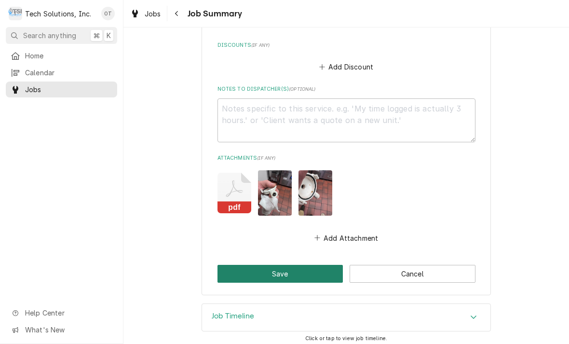
click at [280, 269] on button "Save" at bounding box center [280, 274] width 126 height 18
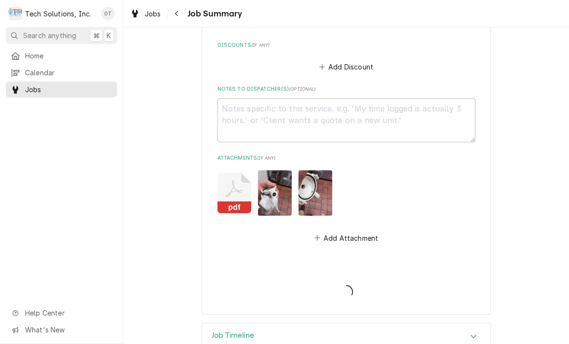
type textarea "x"
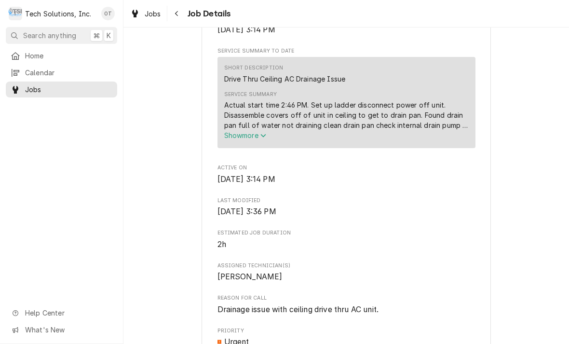
scroll to position [410, 0]
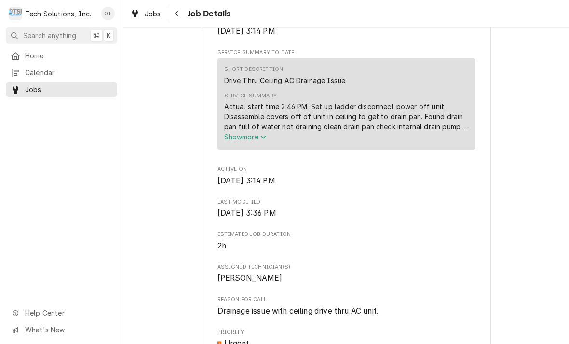
click at [265, 135] on icon "Service Summary" at bounding box center [262, 136] width 5 height 3
